Goal: Information Seeking & Learning: Check status

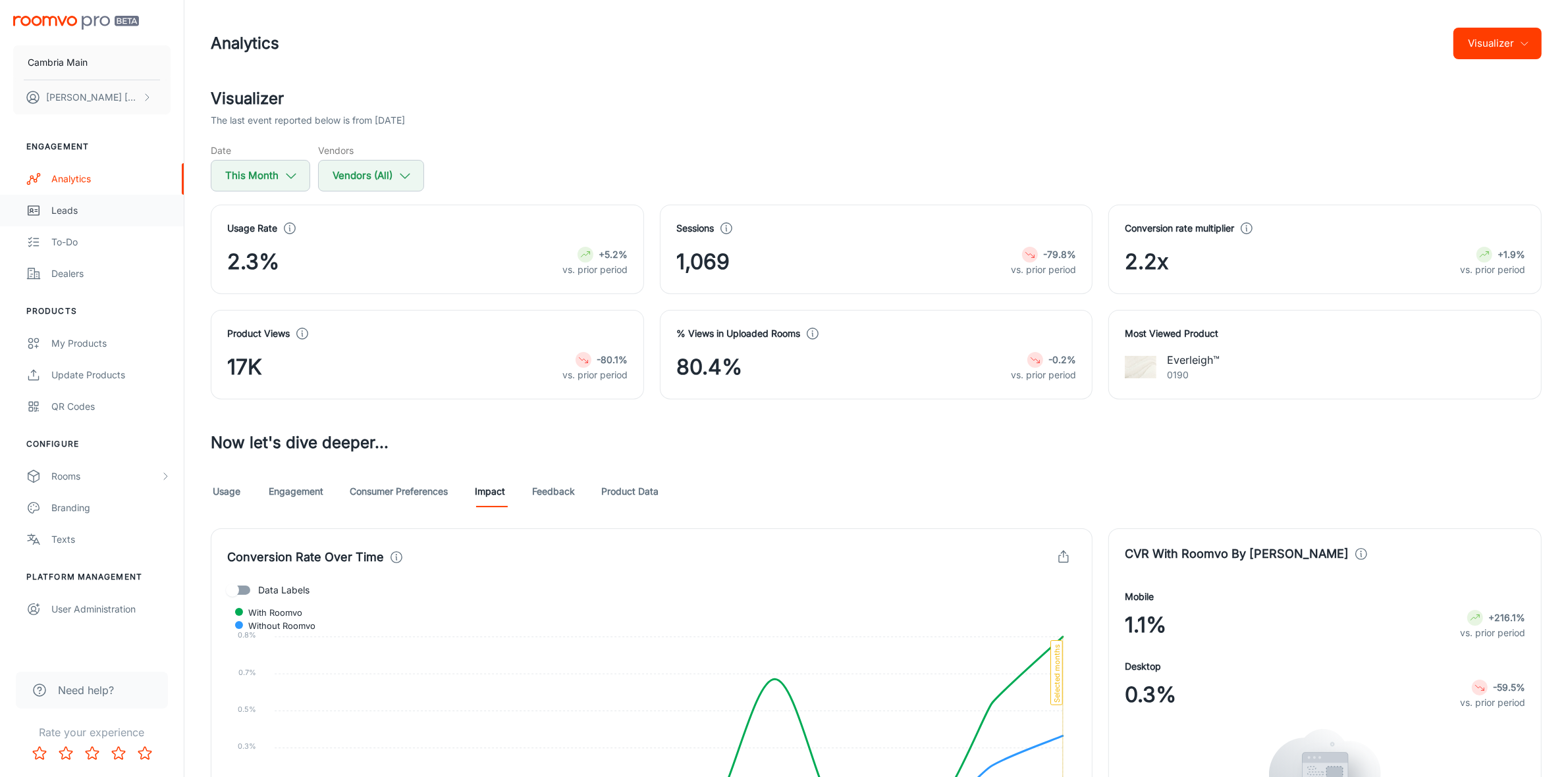
click at [60, 214] on div "Leads" at bounding box center [111, 210] width 119 height 14
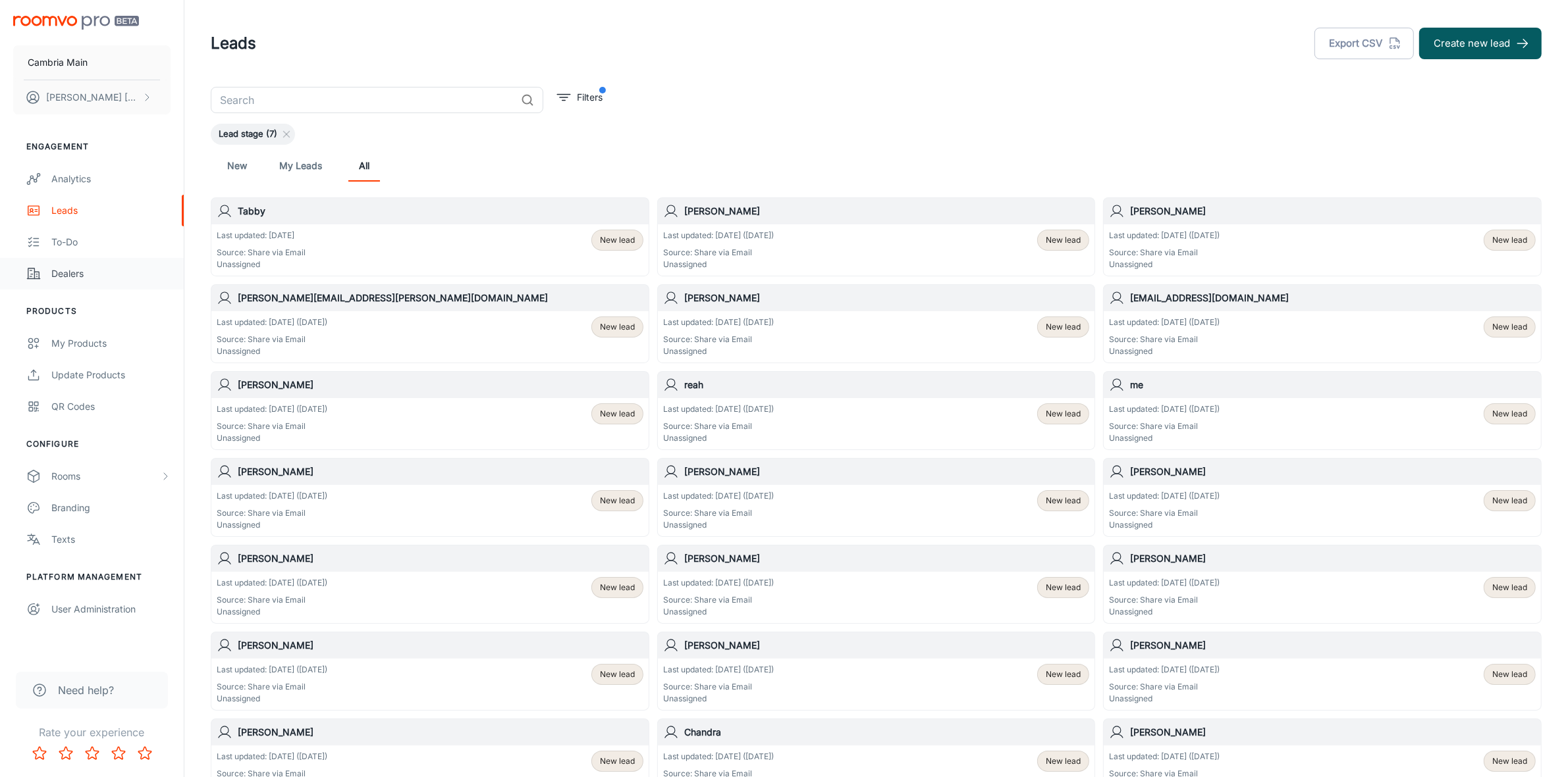
click at [79, 275] on div "Dealers" at bounding box center [111, 273] width 119 height 14
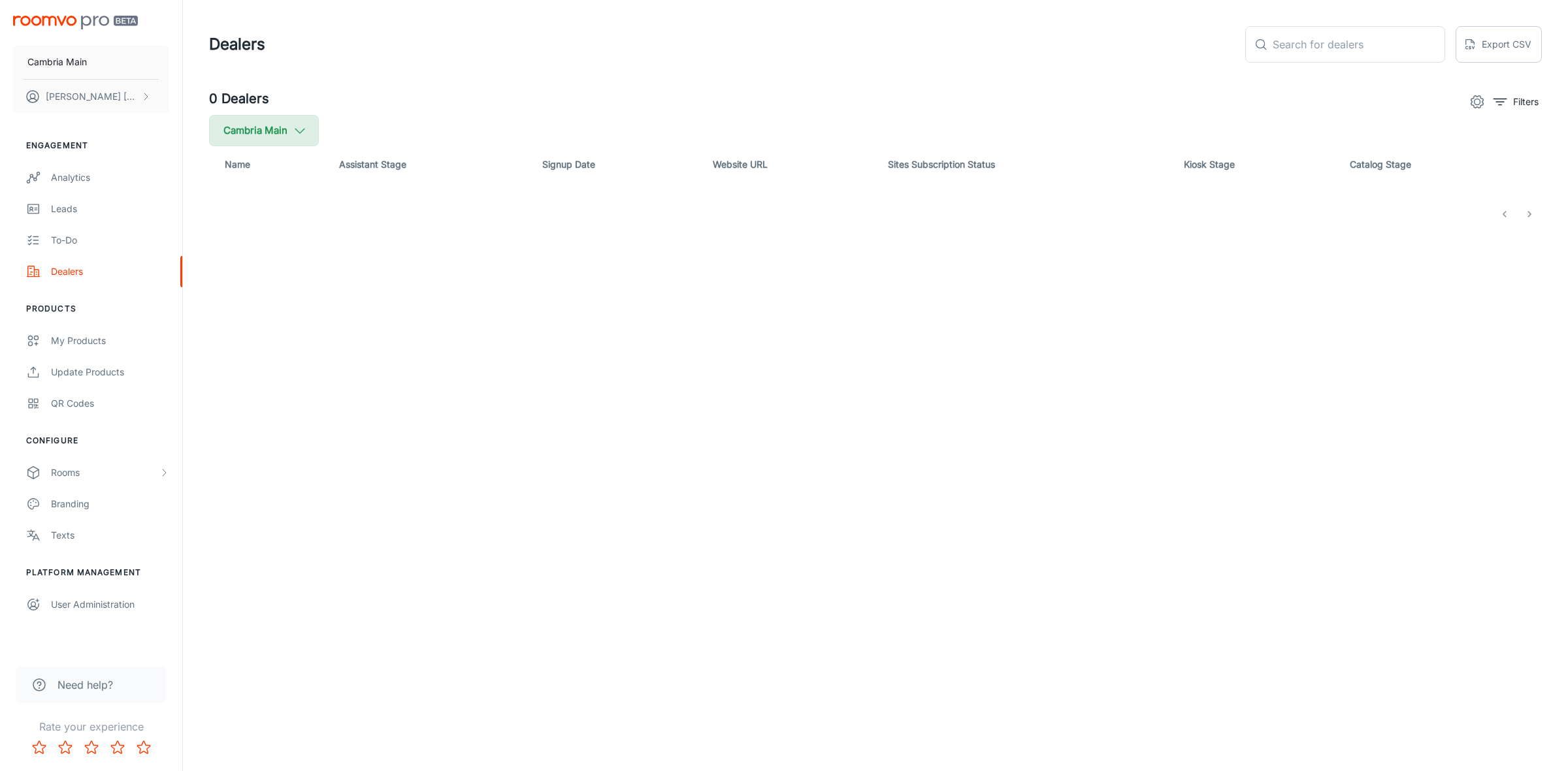
click at [261, 138] on button "Cambria Main" at bounding box center [263, 130] width 110 height 31
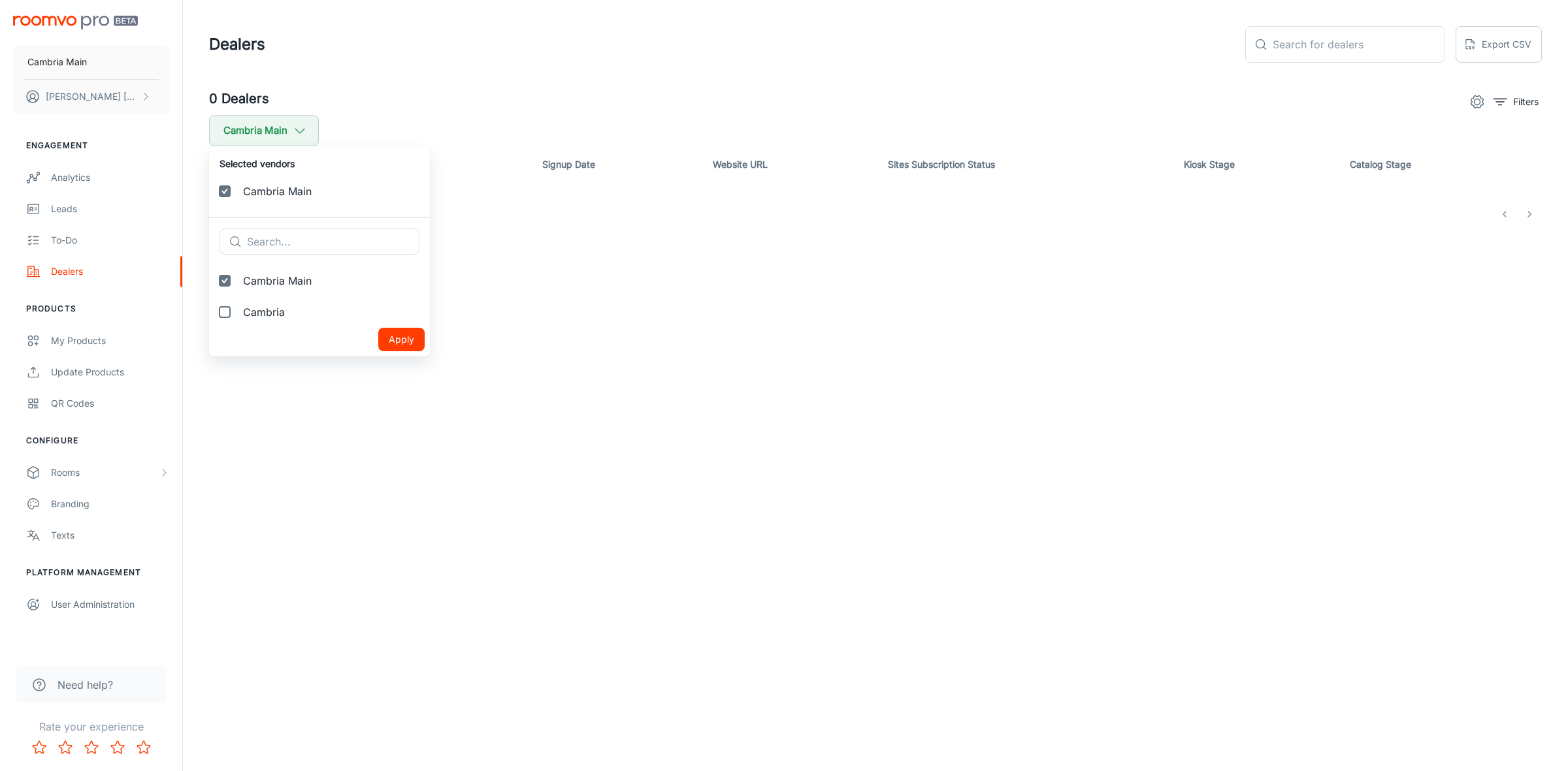
click at [249, 301] on label "Cambria" at bounding box center [320, 312] width 221 height 31
click at [238, 301] on input "Cambria" at bounding box center [225, 312] width 26 height 26
checkbox input "true"
click at [379, 368] on button "Apply" at bounding box center [402, 370] width 47 height 23
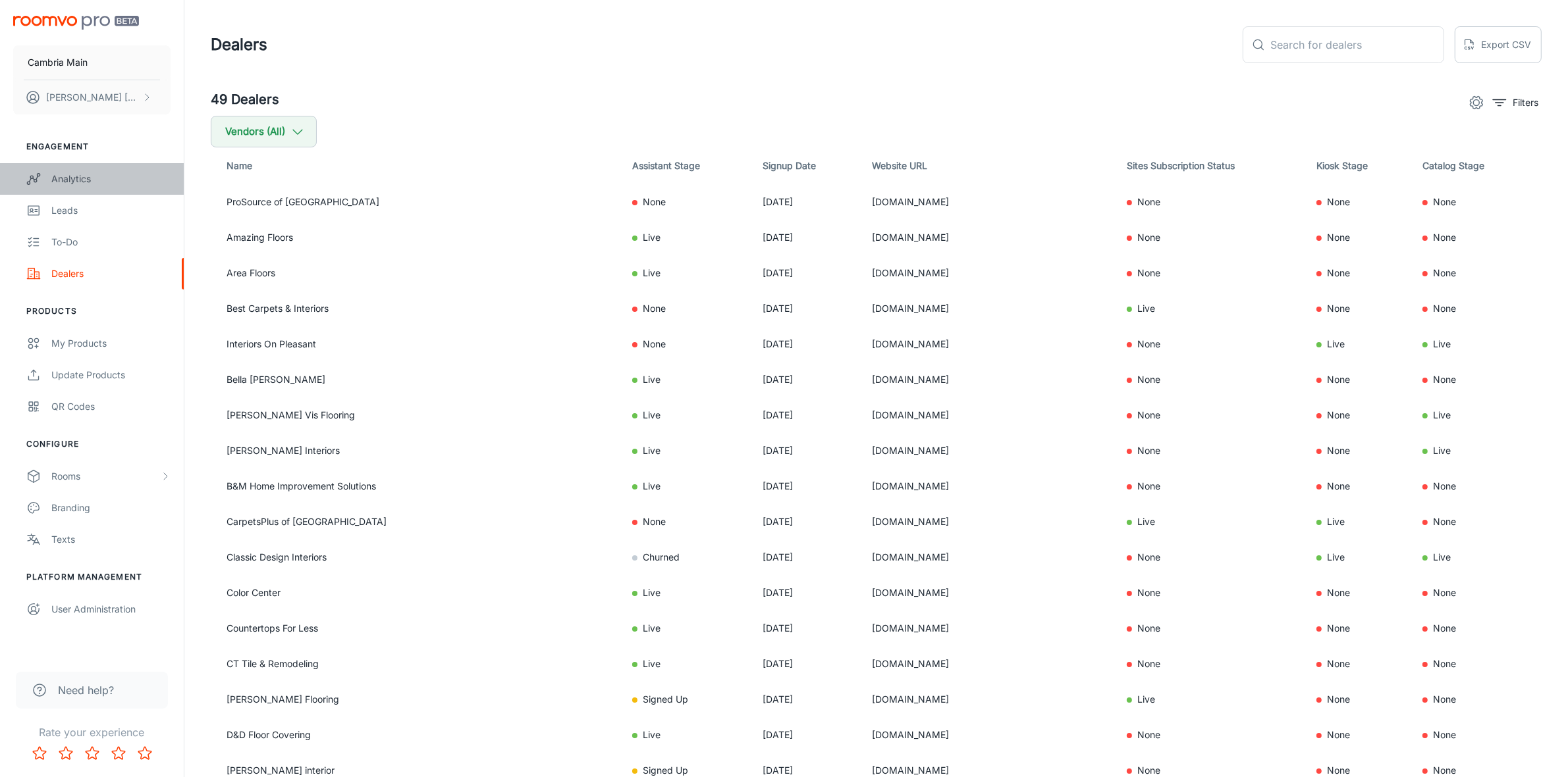
click at [64, 173] on div "Analytics" at bounding box center [111, 178] width 119 height 14
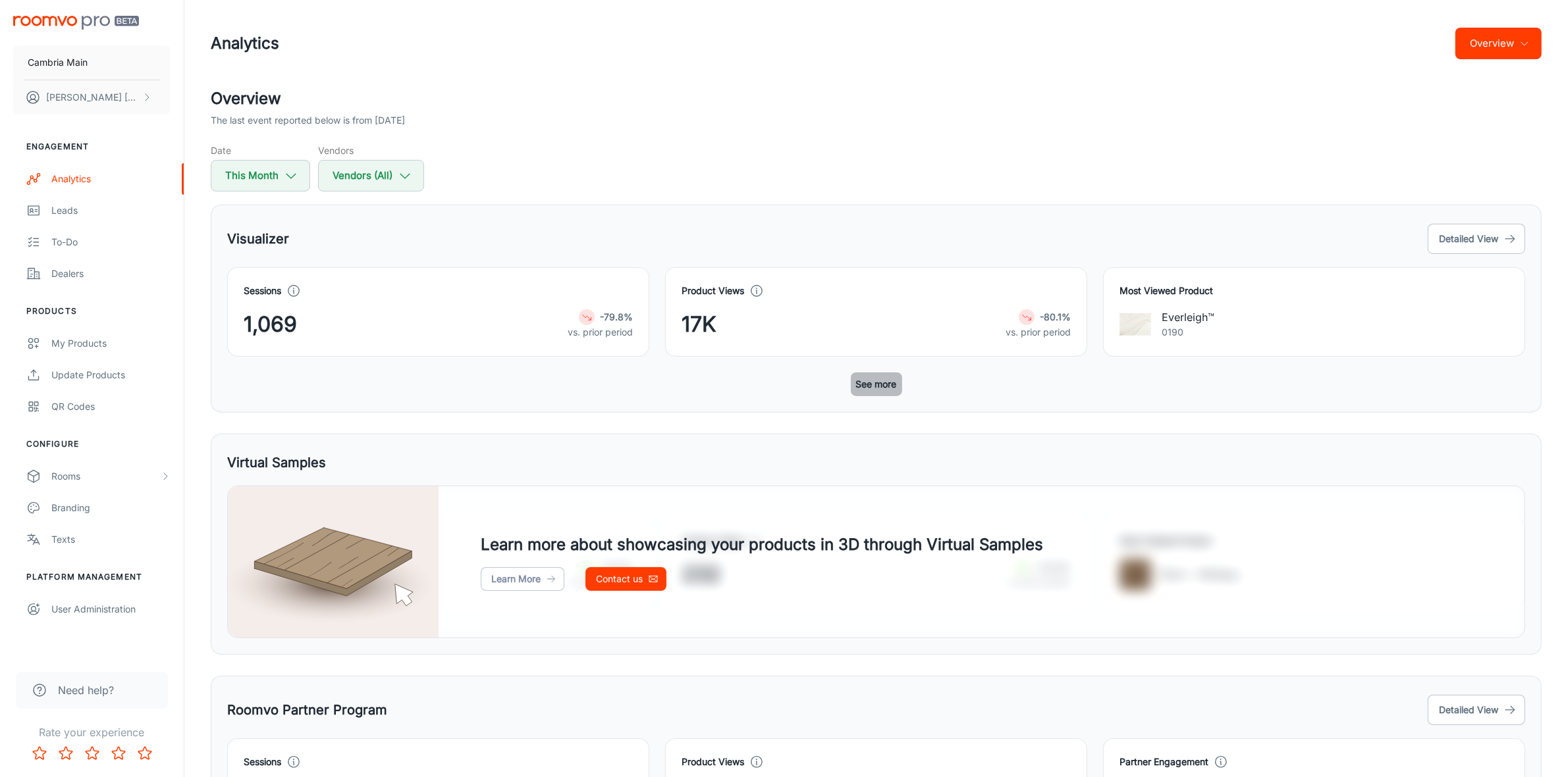
click at [869, 387] on button "See more" at bounding box center [877, 384] width 51 height 24
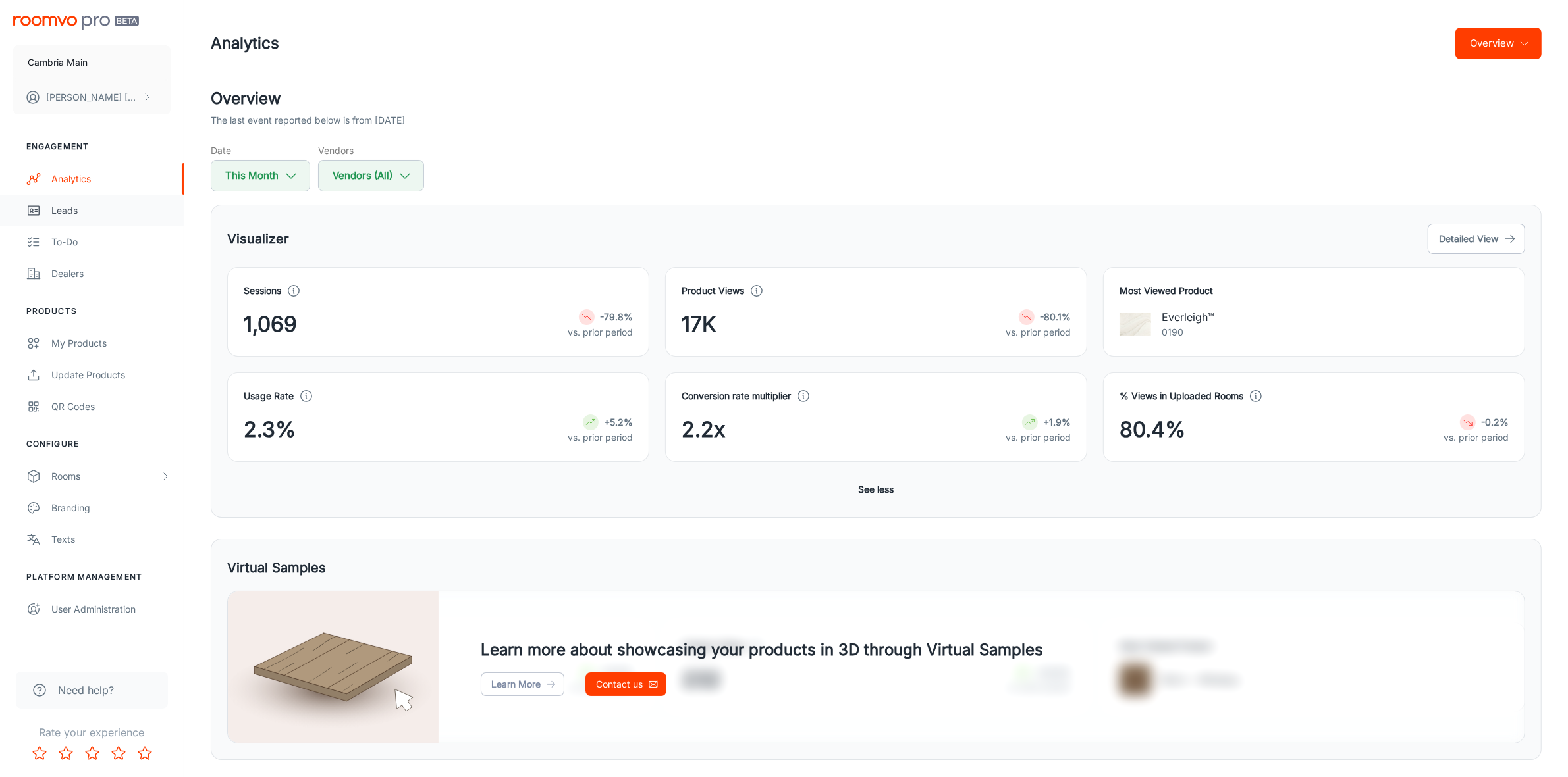
click at [60, 211] on div "Leads" at bounding box center [111, 210] width 119 height 14
